Goal: Find specific page/section: Find specific page/section

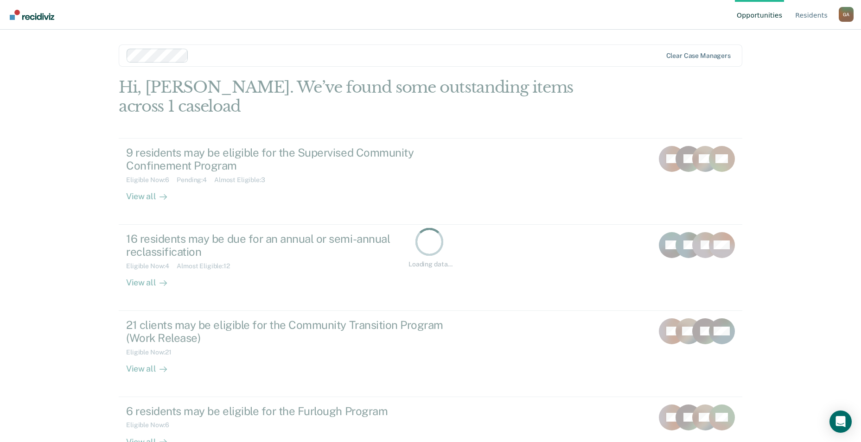
click at [830, 9] on ul "Opportunities Resident s" at bounding box center [787, 15] width 104 height 30
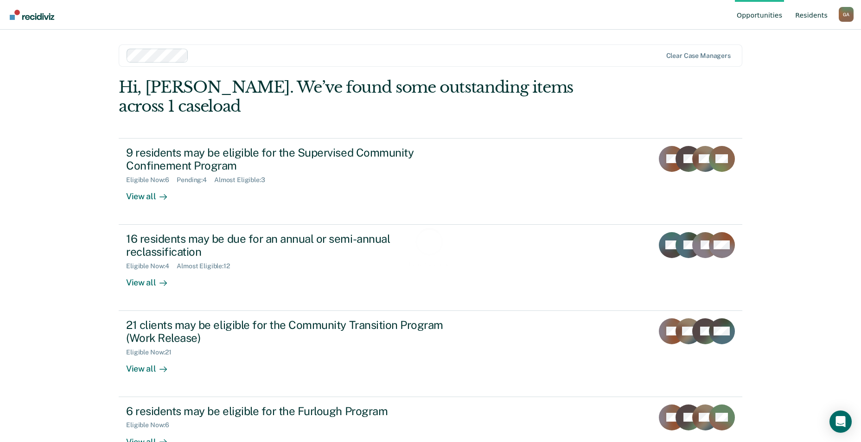
click at [823, 19] on link "Resident s" at bounding box center [811, 15] width 36 height 30
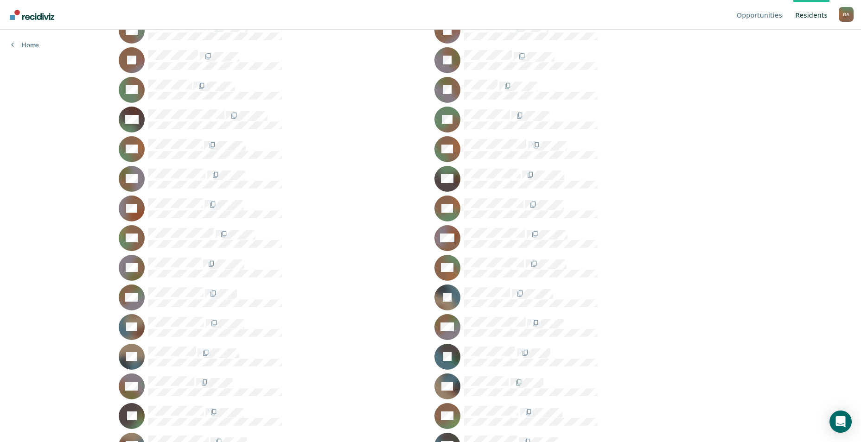
scroll to position [139, 0]
